Goal: Navigation & Orientation: Find specific page/section

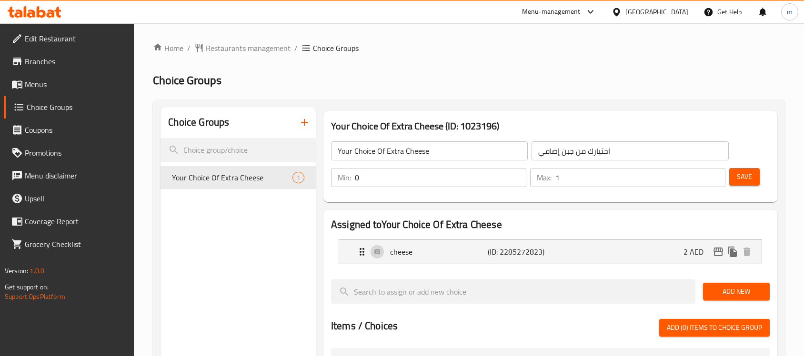
click at [646, 12] on div "United Arab Emirates" at bounding box center [656, 12] width 63 height 10
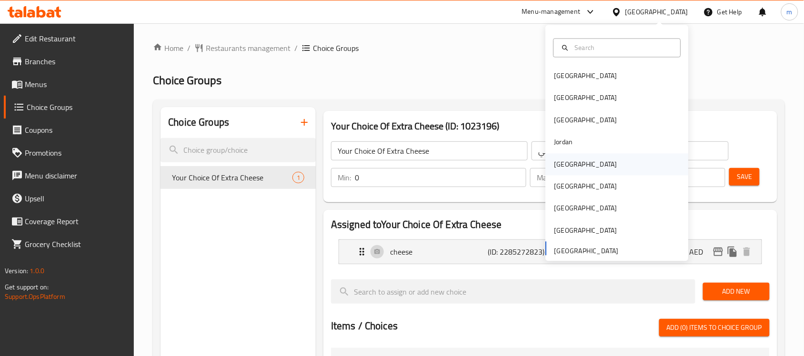
click at [555, 160] on div "[GEOGRAPHIC_DATA]" at bounding box center [585, 164] width 63 height 10
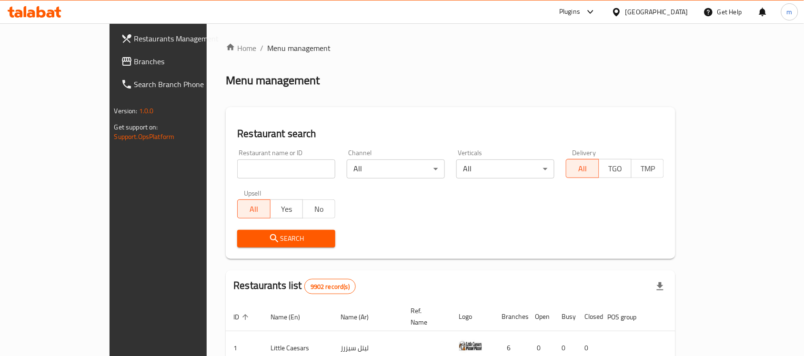
click at [134, 62] on span "Branches" at bounding box center [185, 61] width 102 height 11
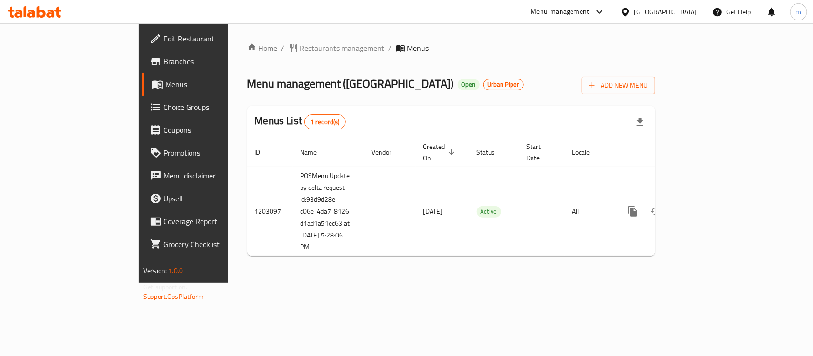
click at [39, 12] on icon at bounding box center [41, 11] width 9 height 11
